Goal: Task Accomplishment & Management: Manage account settings

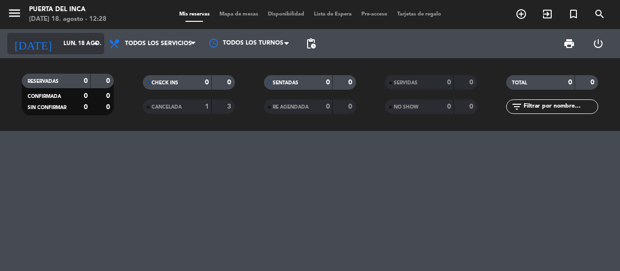
click at [96, 45] on icon "arrow_drop_down" at bounding box center [96, 44] width 12 height 12
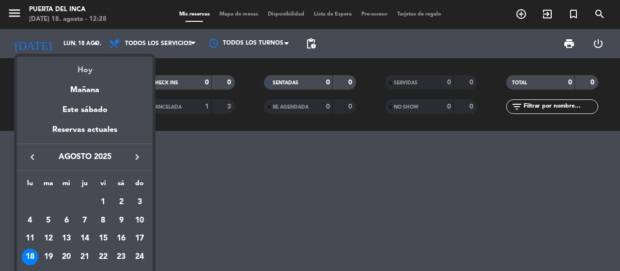
click at [100, 69] on div "Hoy" at bounding box center [85, 67] width 136 height 20
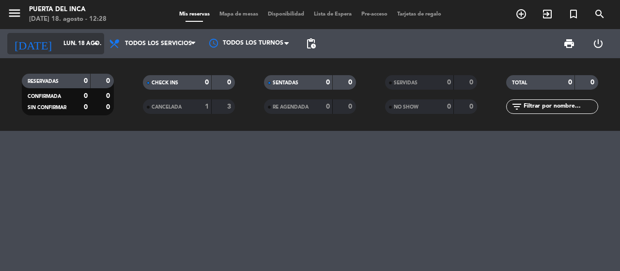
click at [93, 44] on icon "arrow_drop_down" at bounding box center [96, 44] width 12 height 12
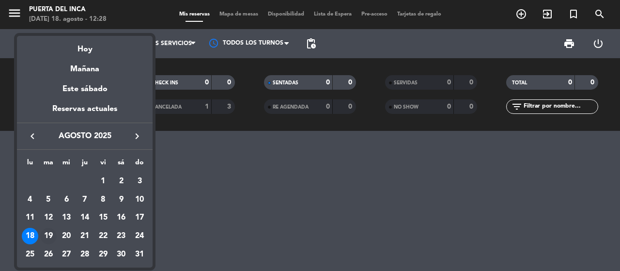
click at [47, 237] on div "19" at bounding box center [48, 236] width 16 height 16
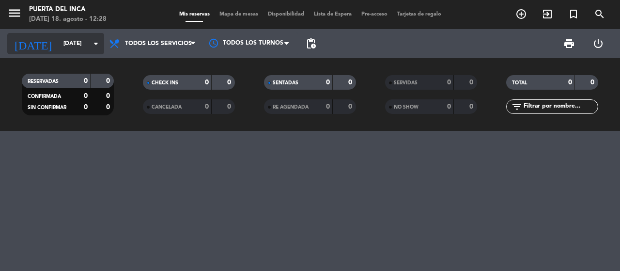
click at [99, 45] on icon "arrow_drop_down" at bounding box center [96, 44] width 12 height 12
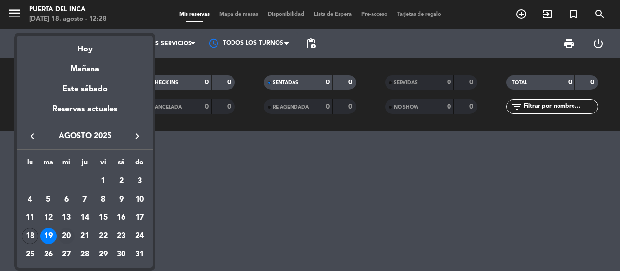
click at [70, 237] on div "20" at bounding box center [66, 236] width 16 height 16
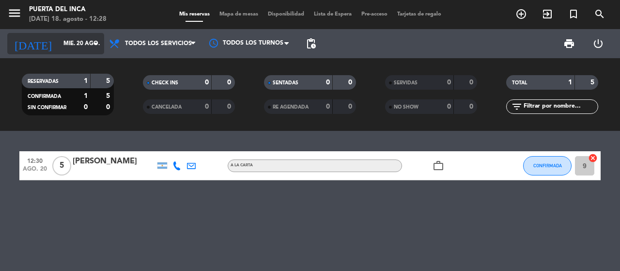
click at [96, 47] on icon "arrow_drop_down" at bounding box center [96, 44] width 12 height 12
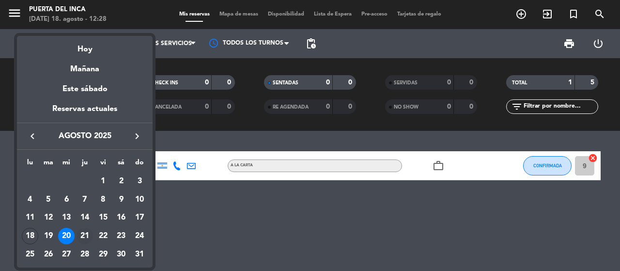
click at [87, 237] on div "21" at bounding box center [85, 236] width 16 height 16
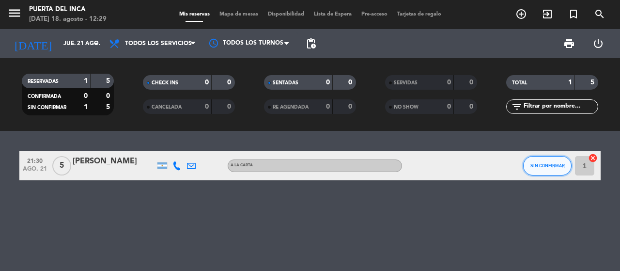
click at [548, 172] on button "SIN CONFIRMAR" at bounding box center [547, 165] width 48 height 19
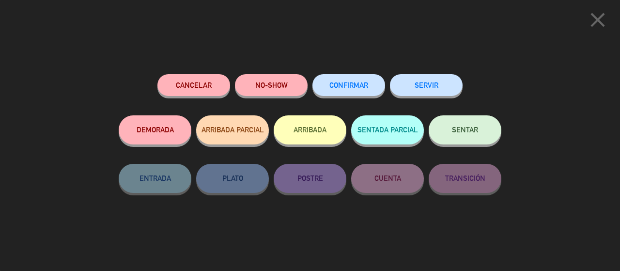
click at [333, 85] on span "CONFIRMAR" at bounding box center [349, 85] width 39 height 8
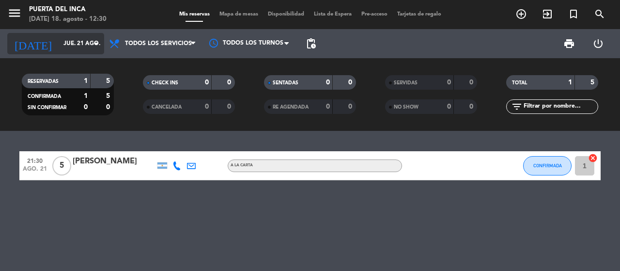
click at [94, 44] on icon "arrow_drop_down" at bounding box center [96, 44] width 12 height 12
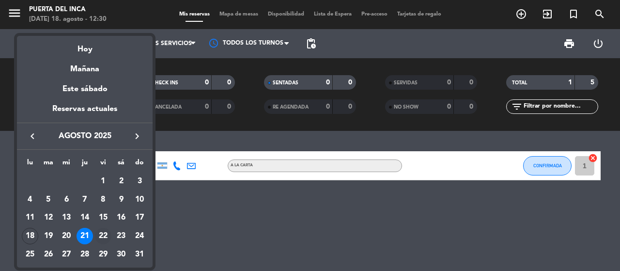
click at [102, 238] on div "22" at bounding box center [103, 236] width 16 height 16
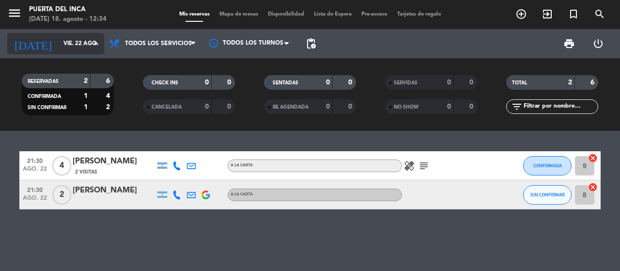
click at [59, 45] on input "vie. 22 ago." at bounding box center [97, 43] width 77 height 16
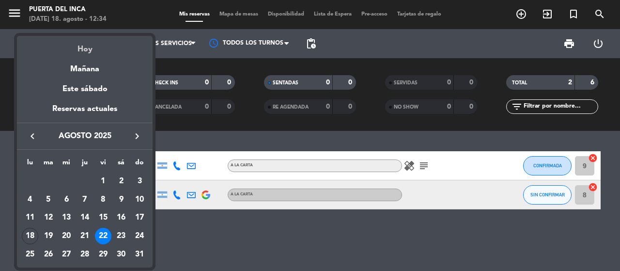
click at [86, 46] on div "Hoy" at bounding box center [85, 46] width 136 height 20
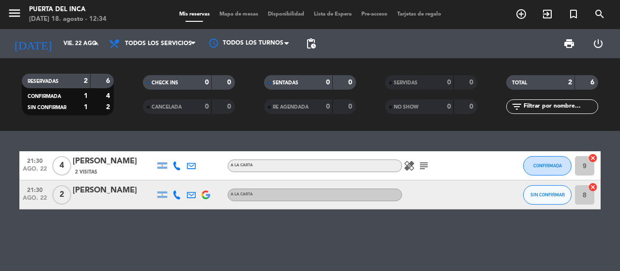
type input "lun. 18 ago."
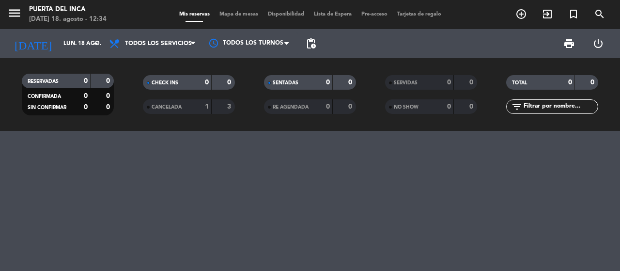
click at [166, 103] on div "CANCELADA" at bounding box center [167, 106] width 45 height 11
